Goal: Use online tool/utility: Use online tool/utility

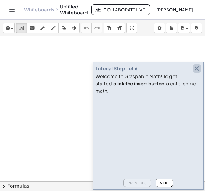
click at [195, 72] on icon "button" at bounding box center [196, 68] width 7 height 7
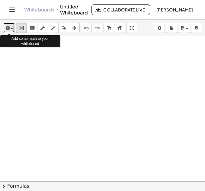
click at [8, 28] on icon "button" at bounding box center [7, 27] width 5 height 7
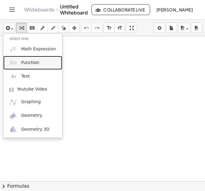
click at [22, 62] on span "Function" at bounding box center [30, 63] width 18 height 6
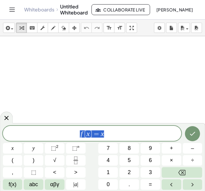
drag, startPoint x: 107, startPoint y: 133, endPoint x: 75, endPoint y: 135, distance: 31.4
click at [75, 135] on span "f [ x ] = x" at bounding box center [92, 134] width 178 height 8
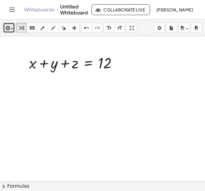
click at [11, 27] on span "button" at bounding box center [10, 29] width 1 height 4
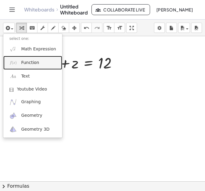
click at [24, 66] on link "Function" at bounding box center [32, 63] width 59 height 14
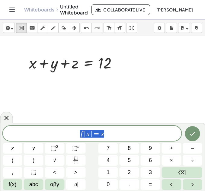
drag, startPoint x: 122, startPoint y: 135, endPoint x: 76, endPoint y: 137, distance: 45.9
click at [76, 137] on span "f [ x ] = x" at bounding box center [92, 134] width 178 height 8
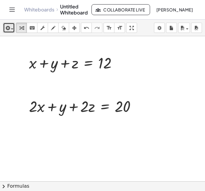
click at [8, 27] on icon "button" at bounding box center [7, 27] width 5 height 7
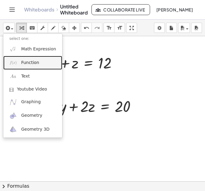
click at [17, 60] on link "Function" at bounding box center [32, 63] width 59 height 14
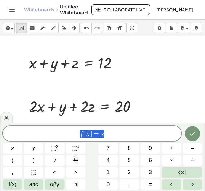
drag, startPoint x: 111, startPoint y: 135, endPoint x: 76, endPoint y: 138, distance: 34.5
click at [76, 138] on div "****** f [ x ] = x" at bounding box center [92, 133] width 178 height 15
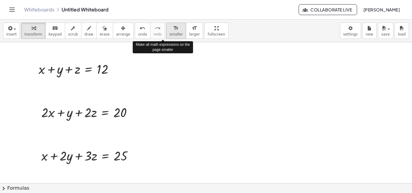
click at [173, 30] on icon "format_size" at bounding box center [176, 28] width 6 height 7
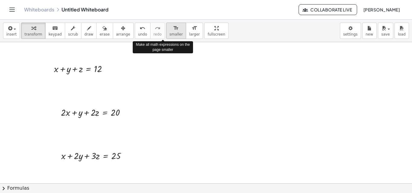
click at [173, 30] on icon "format_size" at bounding box center [176, 28] width 6 height 7
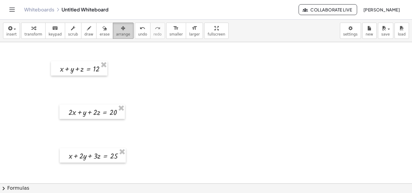
click at [121, 29] on icon "button" at bounding box center [123, 28] width 4 height 7
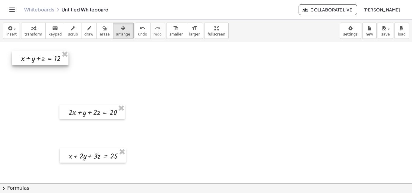
drag, startPoint x: 87, startPoint y: 75, endPoint x: 47, endPoint y: 63, distance: 42.5
click at [47, 63] on div at bounding box center [40, 58] width 56 height 14
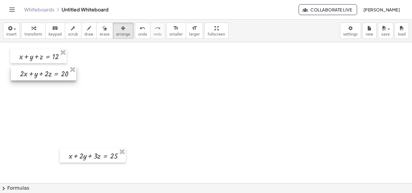
drag, startPoint x: 97, startPoint y: 118, endPoint x: 49, endPoint y: 80, distance: 61.8
click at [49, 80] on div at bounding box center [43, 73] width 65 height 14
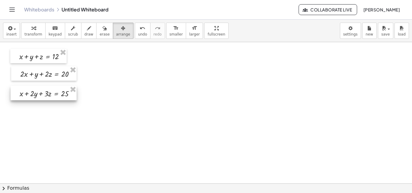
drag, startPoint x: 99, startPoint y: 162, endPoint x: 49, endPoint y: 99, distance: 79.6
click at [49, 99] on div at bounding box center [44, 93] width 66 height 14
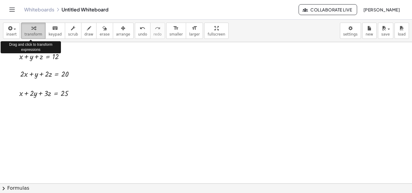
click at [29, 32] on span "transform" at bounding box center [33, 34] width 18 height 4
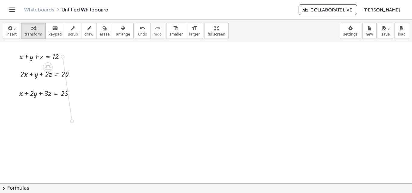
drag, startPoint x: 63, startPoint y: 57, endPoint x: 72, endPoint y: 122, distance: 65.5
click at [72, 122] on div "+ x + y + z = 12 + · 2 · x + y + · 2 · z = 20 + x + · 2 · y + · 3 · z = 25" at bounding box center [206, 184] width 412 height 285
drag, startPoint x: 29, startPoint y: 120, endPoint x: 67, endPoint y: 118, distance: 37.7
click at [67, 118] on div at bounding box center [47, 119] width 56 height 11
click at [29, 133] on div at bounding box center [46, 131] width 77 height 11
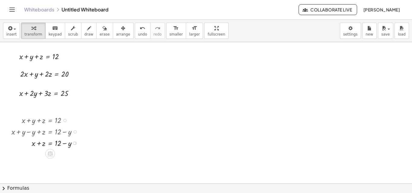
click at [66, 144] on div at bounding box center [46, 142] width 77 height 11
drag, startPoint x: 33, startPoint y: 144, endPoint x: 84, endPoint y: 144, distance: 51.0
click at [84, 144] on div at bounding box center [46, 142] width 77 height 11
click at [29, 155] on div at bounding box center [51, 154] width 87 height 11
click at [76, 167] on div at bounding box center [51, 165] width 87 height 11
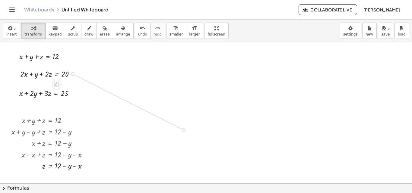
drag, startPoint x: 71, startPoint y: 74, endPoint x: 179, endPoint y: 128, distance: 120.4
click at [179, 128] on div "+ x + y + z = 12 + · 2 · x + y + · 2 · z = 20 + x + · 2 · y + · 3 · z = 25 + x …" at bounding box center [206, 184] width 412 height 285
drag, startPoint x: 73, startPoint y: 94, endPoint x: 273, endPoint y: 129, distance: 203.6
click at [204, 129] on div "+ x + y + z = 12 + · 2 · x + y + · 2 · z = 20 + x + · 2 · y + · 3 · z = 25 + x …" at bounding box center [206, 184] width 412 height 285
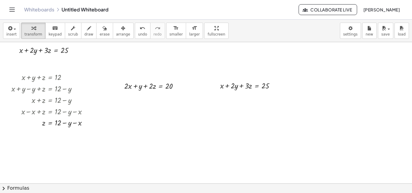
scroll to position [49, 0]
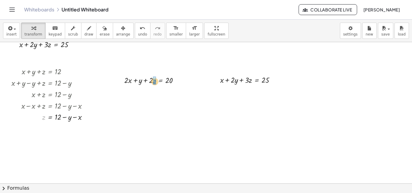
drag, startPoint x: 43, startPoint y: 118, endPoint x: 154, endPoint y: 82, distance: 116.6
drag, startPoint x: 119, startPoint y: 80, endPoint x: 139, endPoint y: 82, distance: 19.7
click at [139, 82] on div at bounding box center [138, 80] width 96 height 12
drag, startPoint x: 119, startPoint y: 81, endPoint x: 126, endPoint y: 81, distance: 6.9
click at [121, 81] on div at bounding box center [137, 79] width 99 height 11
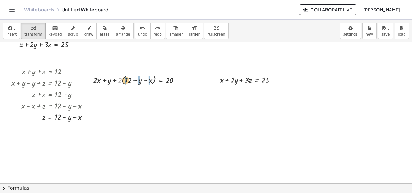
drag, startPoint x: 119, startPoint y: 82, endPoint x: 125, endPoint y: 82, distance: 6.0
click at [120, 81] on div at bounding box center [137, 79] width 99 height 11
drag, startPoint x: 117, startPoint y: 80, endPoint x: 171, endPoint y: 79, distance: 54.6
click at [171, 79] on div at bounding box center [139, 79] width 95 height 11
click at [177, 82] on div at bounding box center [139, 79] width 124 height 11
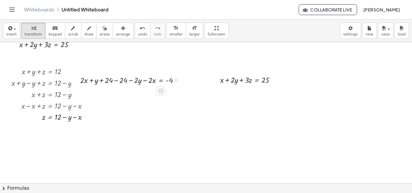
click at [119, 81] on div at bounding box center [131, 79] width 109 height 11
click at [132, 80] on div at bounding box center [147, 79] width 80 height 11
click at [130, 91] on div at bounding box center [147, 91] width 80 height 11
drag, startPoint x: 146, startPoint y: 92, endPoint x: 123, endPoint y: 93, distance: 22.9
click at [123, 93] on div at bounding box center [147, 91] width 80 height 11
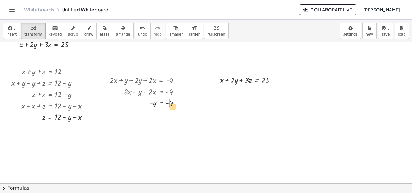
drag, startPoint x: 151, startPoint y: 104, endPoint x: 172, endPoint y: 107, distance: 21.4
click at [172, 107] on div at bounding box center [147, 102] width 80 height 11
click at [171, 115] on div at bounding box center [148, 113] width 83 height 11
drag, startPoint x: 43, startPoint y: 119, endPoint x: 249, endPoint y: 83, distance: 208.7
drag, startPoint x: 215, startPoint y: 80, endPoint x: 223, endPoint y: 81, distance: 7.8
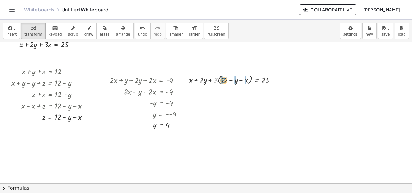
click at [204, 81] on div at bounding box center [234, 79] width 97 height 12
click at [204, 81] on div at bounding box center [233, 79] width 100 height 11
drag, startPoint x: 213, startPoint y: 81, endPoint x: 269, endPoint y: 82, distance: 55.8
click at [204, 82] on div at bounding box center [235, 79] width 96 height 11
click at [204, 81] on div at bounding box center [234, 79] width 125 height 11
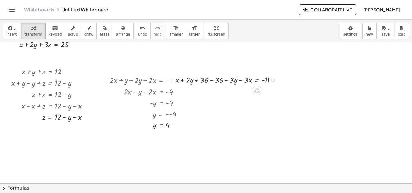
click at [204, 81] on div at bounding box center [227, 79] width 111 height 11
click at [204, 79] on div at bounding box center [242, 79] width 81 height 11
drag, startPoint x: 226, startPoint y: 92, endPoint x: 248, endPoint y: 92, distance: 22.3
drag, startPoint x: 242, startPoint y: 103, endPoint x: 277, endPoint y: 101, distance: 35.0
click at [204, 101] on div at bounding box center [242, 102] width 81 height 11
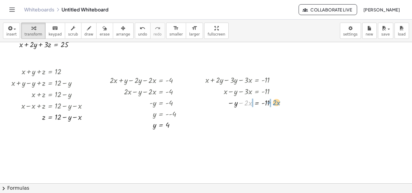
drag, startPoint x: 242, startPoint y: 104, endPoint x: 269, endPoint y: 103, distance: 27.7
click at [204, 103] on div at bounding box center [242, 102] width 81 height 11
click at [204, 115] on div at bounding box center [250, 113] width 96 height 11
drag, startPoint x: 246, startPoint y: 125, endPoint x: 271, endPoint y: 122, distance: 25.7
click at [204, 122] on div at bounding box center [251, 124] width 98 height 11
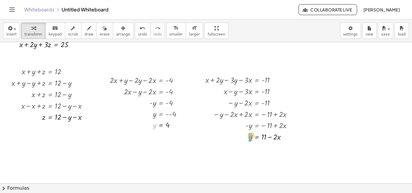
drag, startPoint x: 153, startPoint y: 126, endPoint x: 251, endPoint y: 138, distance: 98.1
drag, startPoint x: 250, startPoint y: 148, endPoint x: 261, endPoint y: 149, distance: 10.9
click at [204, 149] on div at bounding box center [251, 147] width 98 height 11
drag, startPoint x: 286, startPoint y: 161, endPoint x: 228, endPoint y: 160, distance: 58.2
click at [204, 160] on div at bounding box center [256, 159] width 109 height 11
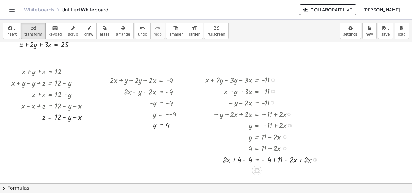
click at [204, 160] on div at bounding box center [263, 159] width 123 height 11
click at [204, 170] on div at bounding box center [263, 170] width 123 height 11
click at [204, 172] on div at bounding box center [263, 170] width 123 height 11
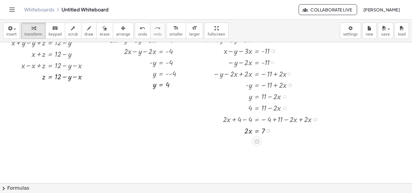
scroll to position [96, 0]
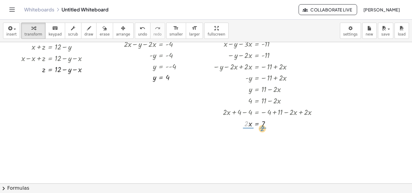
drag, startPoint x: 246, startPoint y: 125, endPoint x: 262, endPoint y: 129, distance: 16.7
click at [204, 138] on div at bounding box center [263, 137] width 123 height 16
drag, startPoint x: 266, startPoint y: 137, endPoint x: 265, endPoint y: 150, distance: 13.3
click at [204, 137] on div at bounding box center [261, 137] width 127 height 16
click at [204, 152] on div at bounding box center [263, 153] width 123 height 16
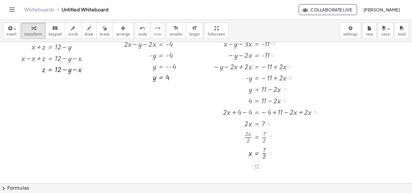
click at [204, 154] on div at bounding box center [263, 153] width 123 height 16
click at [204, 154] on div at bounding box center [263, 152] width 123 height 11
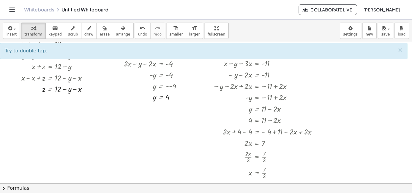
scroll to position [77, 0]
drag, startPoint x: 84, startPoint y: 89, endPoint x: 90, endPoint y: 124, distance: 35.4
click at [90, 124] on div "+ x + y + z = 12 + · 2 · x + y + · 2 · z = 20 + x + · 2 · y + · 3 · z = 25 + x …" at bounding box center [206, 106] width 412 height 283
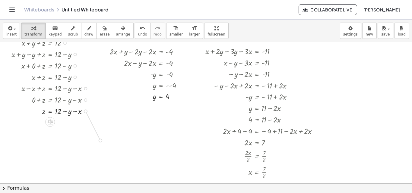
drag, startPoint x: 85, startPoint y: 112, endPoint x: 100, endPoint y: 141, distance: 33.0
click at [100, 141] on div "+ x + y + z = 12 + · 2 · x + y + · 2 · z = 20 + x + · 2 · y + · 3 · z = 25 + x …" at bounding box center [206, 106] width 412 height 283
drag, startPoint x: 154, startPoint y: 98, endPoint x: 77, endPoint y: 144, distance: 89.3
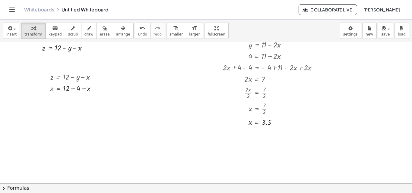
scroll to position [141, 0]
drag, startPoint x: 251, startPoint y: 124, endPoint x: 89, endPoint y: 89, distance: 165.5
click at [83, 88] on div at bounding box center [78, 87] width 63 height 11
click at [74, 88] on div at bounding box center [75, 87] width 56 height 11
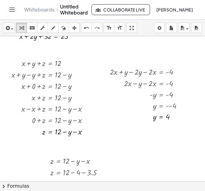
scroll to position [53, 0]
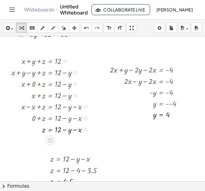
click at [66, 96] on div at bounding box center [51, 94] width 87 height 11
drag, startPoint x: 66, startPoint y: 96, endPoint x: 67, endPoint y: 42, distance: 54.3
drag, startPoint x: 24, startPoint y: 53, endPoint x: 90, endPoint y: 137, distance: 106.7
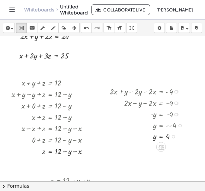
scroll to position [32, 0]
click at [165, 128] on div at bounding box center [148, 124] width 83 height 11
click at [176, 90] on div at bounding box center [175, 91] width 3 height 3
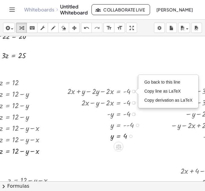
scroll to position [32, 43]
click at [182, 85] on li "Go back to this line" at bounding box center [167, 82] width 51 height 9
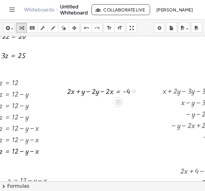
click at [134, 93] on div at bounding box center [133, 91] width 3 height 3
click at [133, 91] on div "Transform line Copy line as LaTeX Copy derivation as LaTeX Expand new lines: On" at bounding box center [132, 91] width 3 height 3
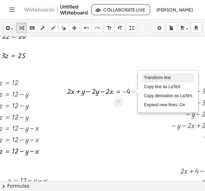
click at [153, 80] on span "Transform line" at bounding box center [157, 77] width 27 height 5
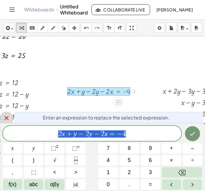
click at [2, 120] on div at bounding box center [6, 118] width 13 height 12
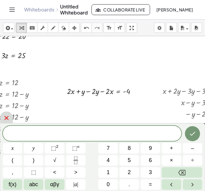
click at [4, 119] on icon at bounding box center [6, 117] width 7 height 7
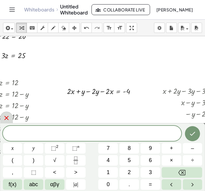
click at [8, 114] on div at bounding box center [6, 118] width 13 height 12
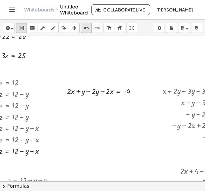
click at [84, 27] on icon "undo" at bounding box center [87, 27] width 6 height 7
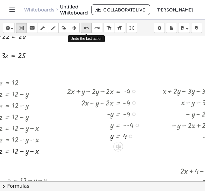
click at [84, 27] on icon "undo" at bounding box center [87, 27] width 6 height 7
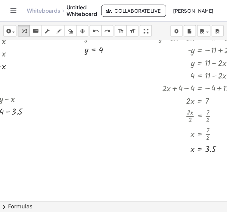
scroll to position [123, 67]
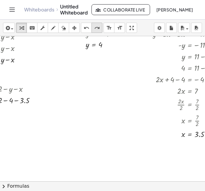
click at [100, 28] on div "redo" at bounding box center [97, 27] width 8 height 7
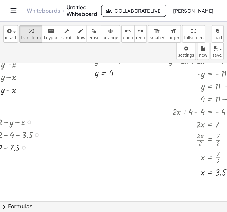
scroll to position [137, 22]
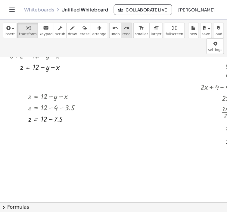
click at [123, 34] on span "redo" at bounding box center [127, 34] width 8 height 4
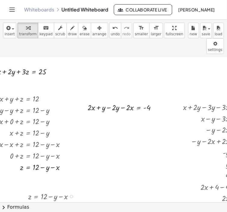
scroll to position [19, 22]
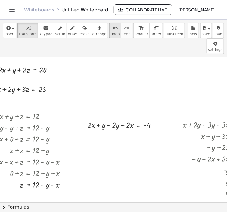
click at [112, 28] on icon "undo" at bounding box center [115, 27] width 6 height 7
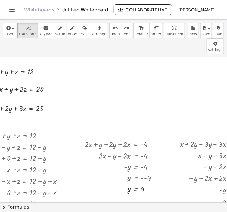
scroll to position [0, 0]
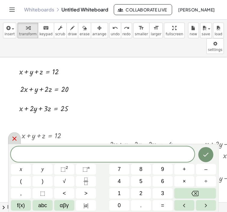
click at [11, 138] on icon at bounding box center [14, 138] width 7 height 7
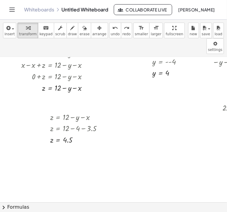
scroll to position [115, 0]
